Goal: Information Seeking & Learning: Learn about a topic

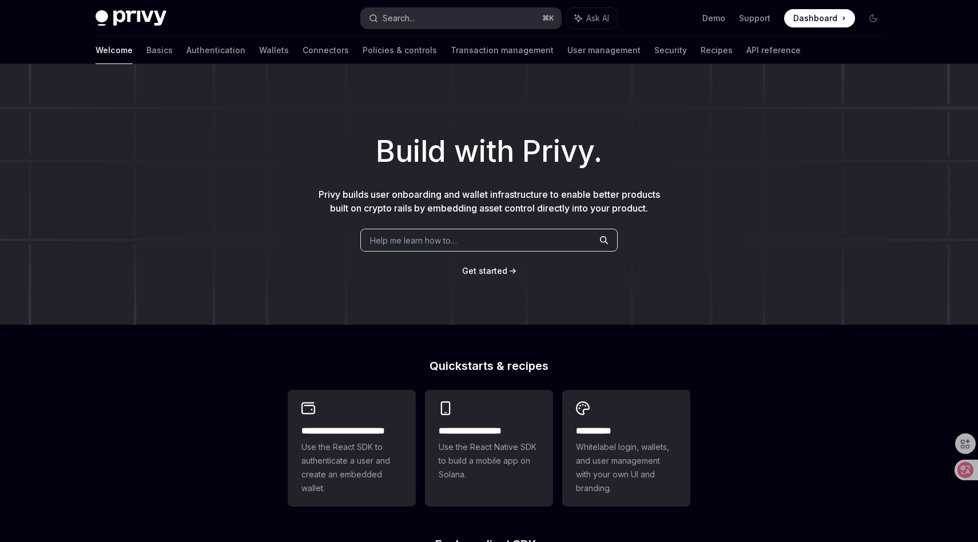
click at [496, 17] on button "Search... ⌘ K" at bounding box center [461, 18] width 200 height 21
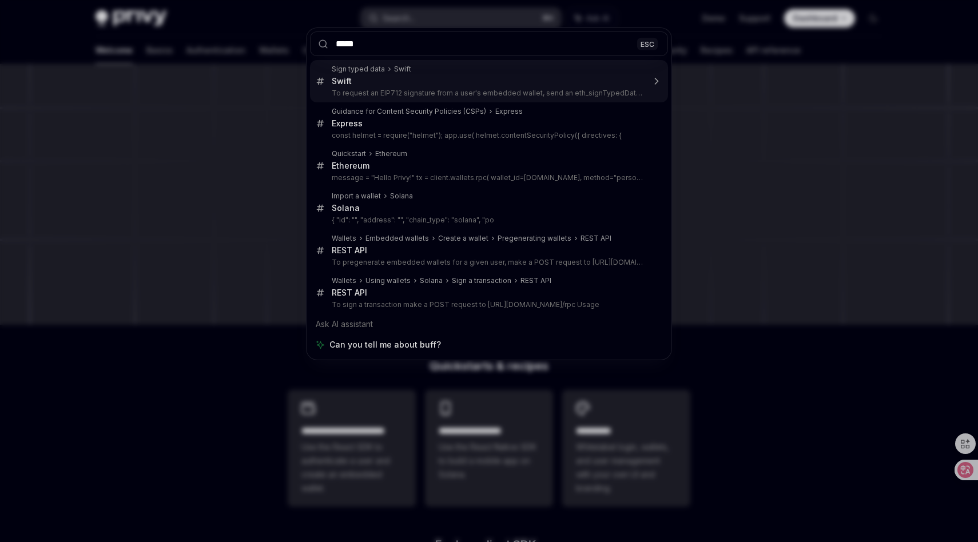
type input "******"
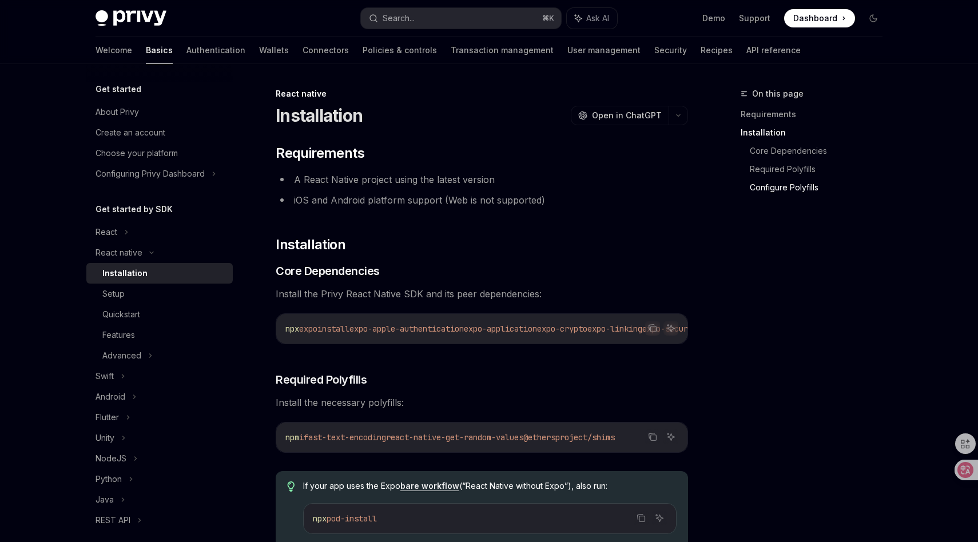
scroll to position [507, 0]
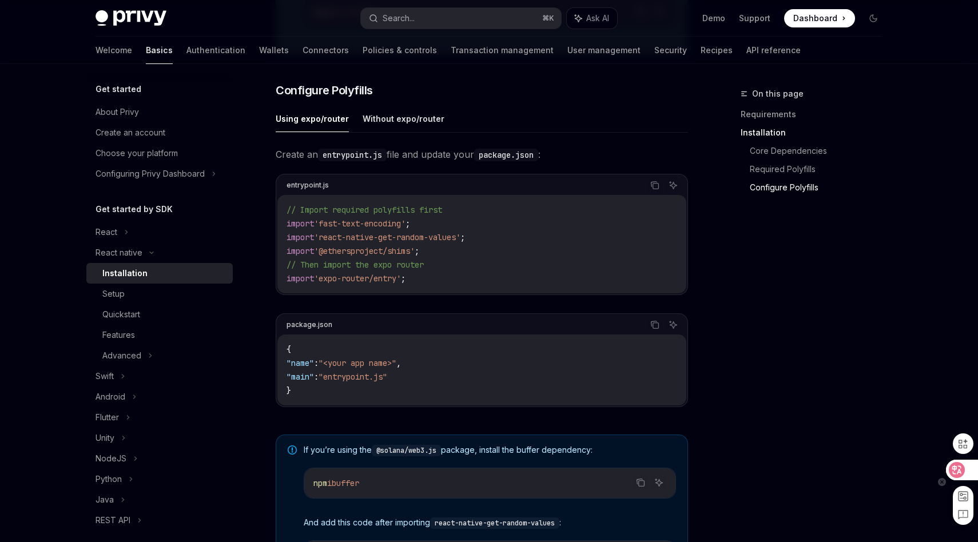
click at [961, 467] on icon at bounding box center [958, 470] width 10 height 9
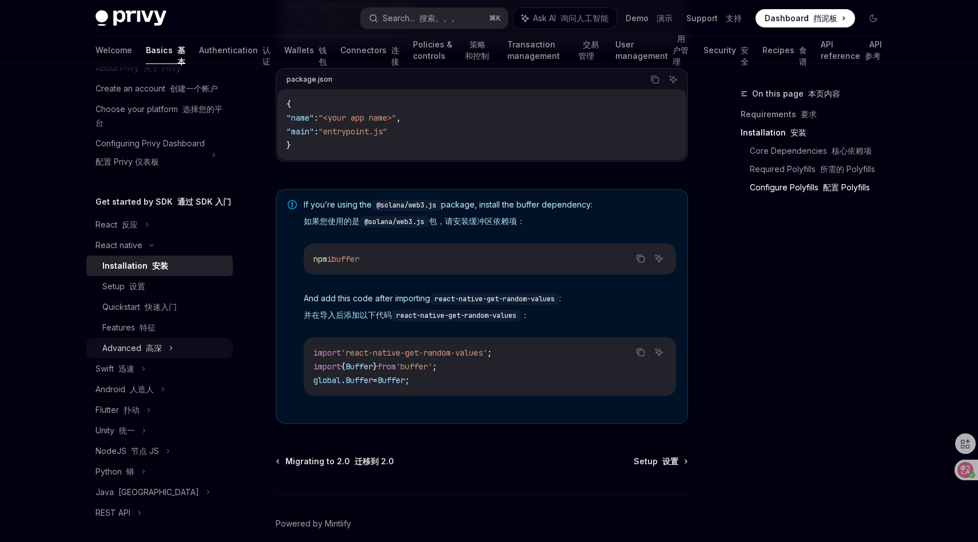
scroll to position [41, 0]
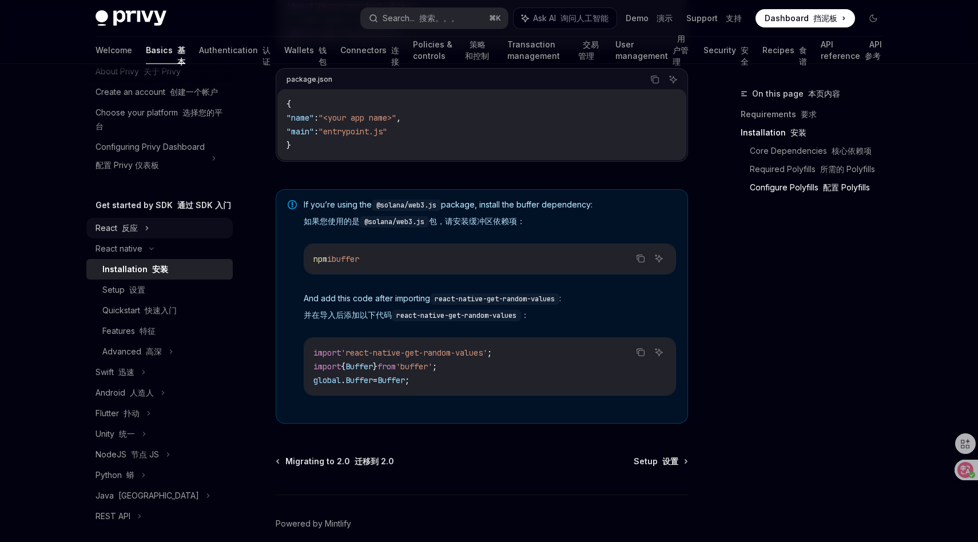
click at [140, 230] on div "React 反应" at bounding box center [159, 228] width 146 height 21
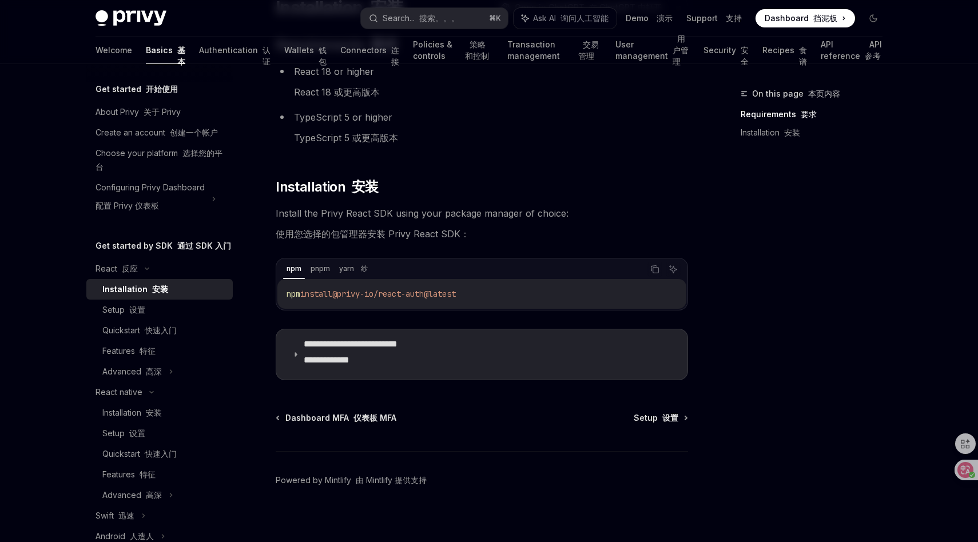
scroll to position [116, 0]
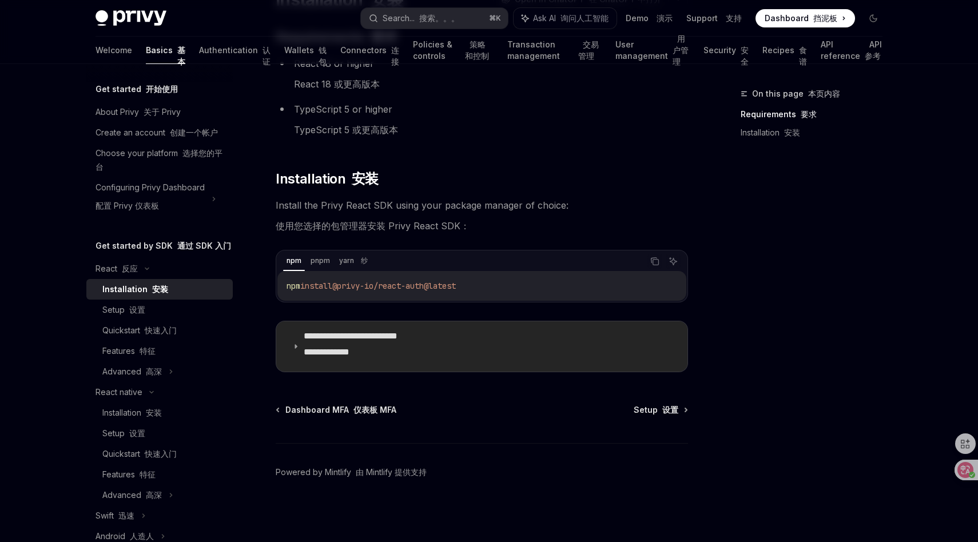
click at [350, 348] on font "**********" at bounding box center [327, 352] width 46 height 9
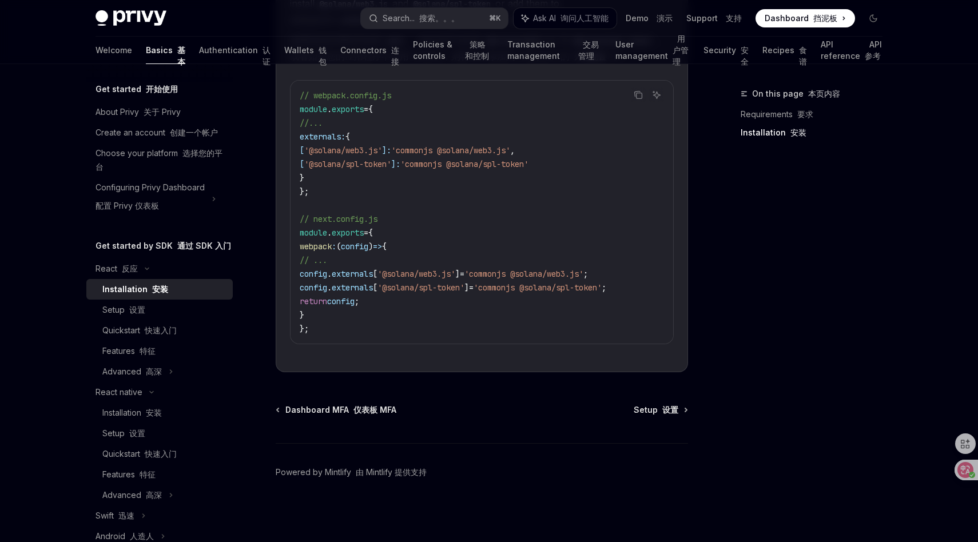
scroll to position [509, 0]
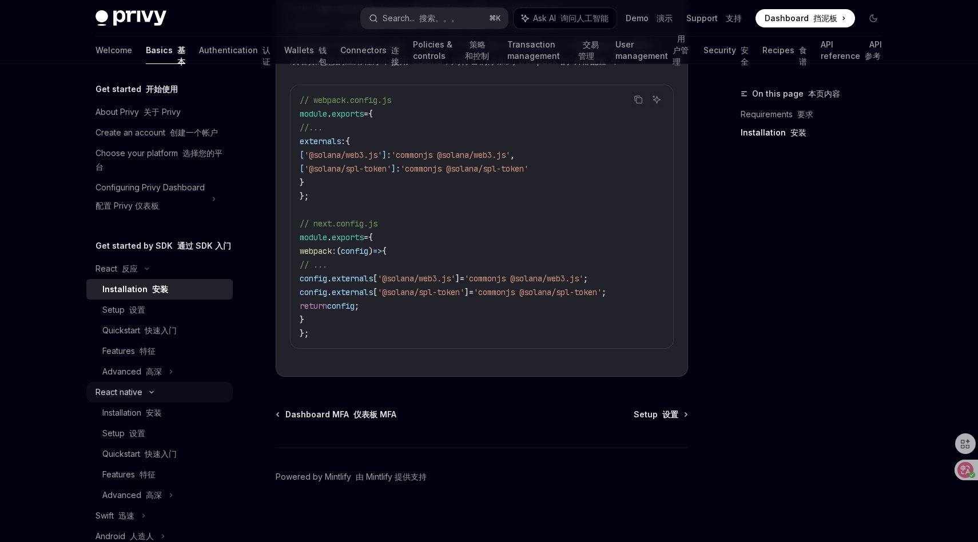
click at [146, 390] on icon at bounding box center [152, 392] width 14 height 5
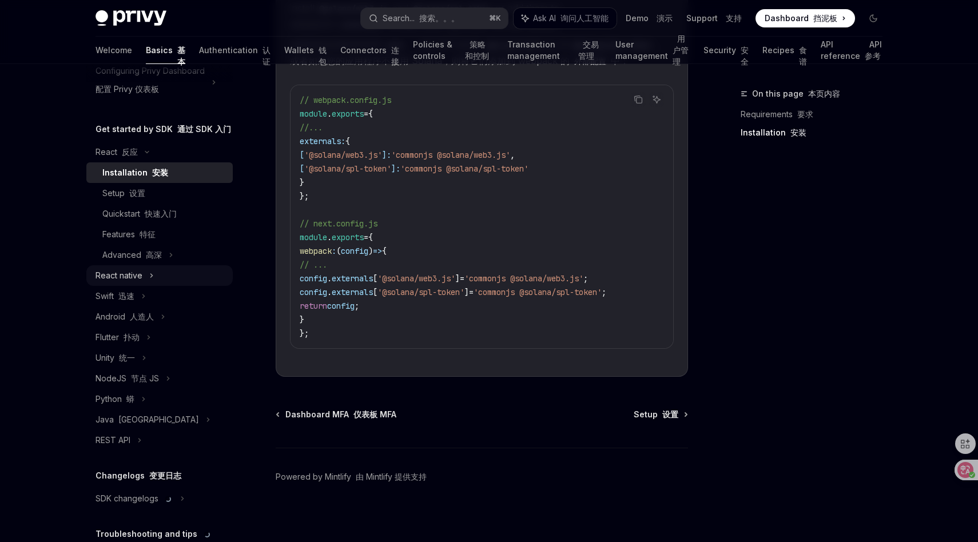
scroll to position [118, 0]
click at [141, 275] on div "React native" at bounding box center [119, 275] width 47 height 14
type textarea "*"
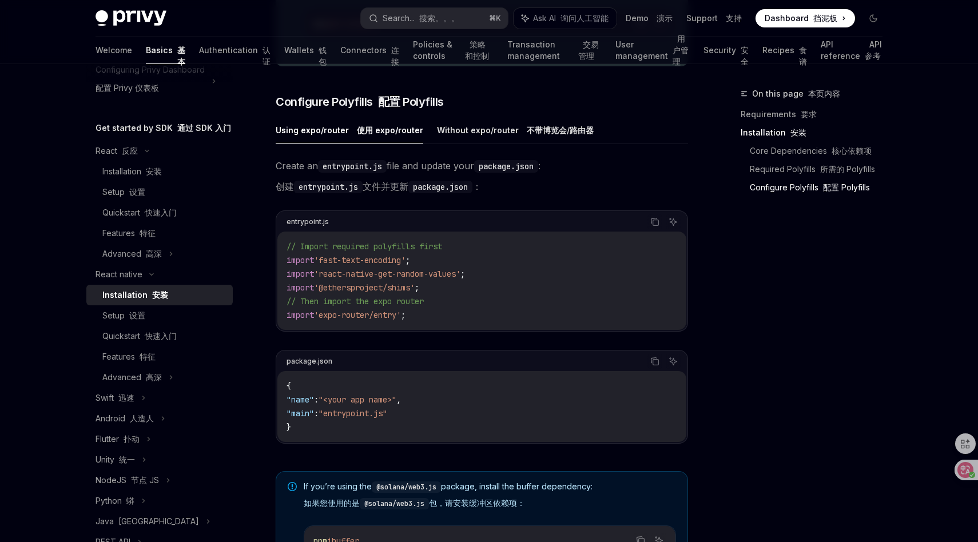
scroll to position [617, 0]
click at [360, 109] on span "Configure Polyfills 配置 Polyfills" at bounding box center [360, 101] width 168 height 16
